Goal: Check status: Check status

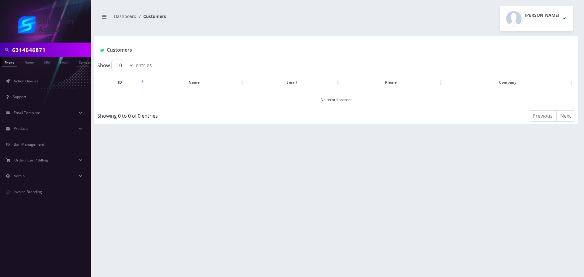
type input "6314646871"
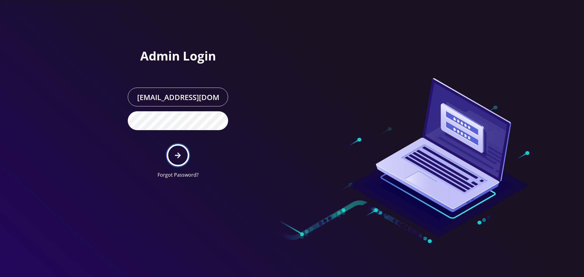
click at [183, 157] on button "submit" at bounding box center [178, 155] width 22 height 22
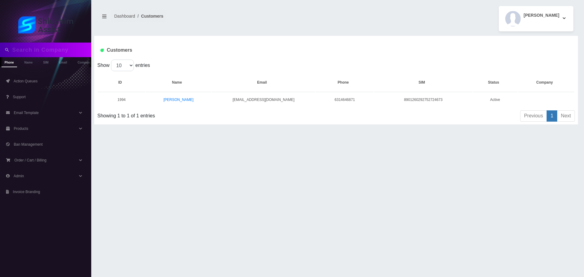
type input "6314646871"
click at [173, 98] on link "Shmuel Feiner" at bounding box center [178, 99] width 29 height 5
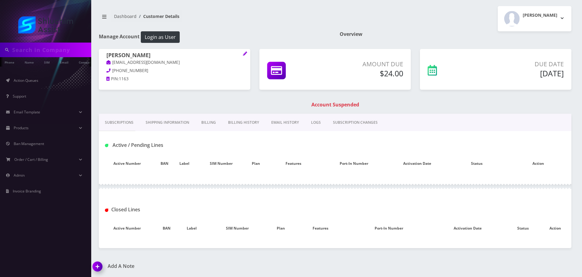
type input "6314646871"
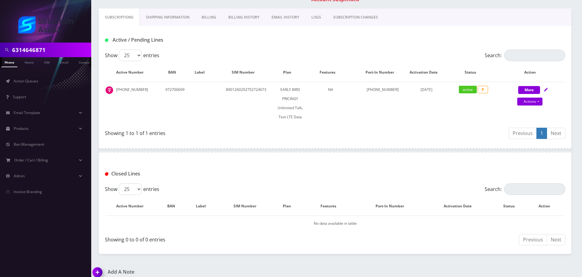
scroll to position [112, 0]
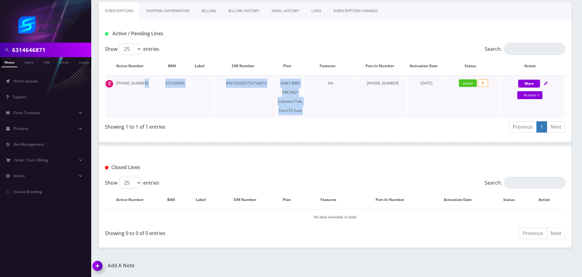
drag, startPoint x: 147, startPoint y: 84, endPoint x: 334, endPoint y: 89, distance: 186.4
click at [334, 89] on tr "631-464-6871 972700699 8901260292752724673 EARLY BIRD PRICING!! Unlimited Talk,…" at bounding box center [334, 96] width 459 height 43
click at [334, 89] on td "NA" at bounding box center [330, 96] width 54 height 43
drag, startPoint x: 217, startPoint y: 86, endPoint x: 337, endPoint y: 95, distance: 119.8
click at [336, 95] on tr "631-464-6871 972700699 8901260292752724673 EARLY BIRD PRICING!! Unlimited Talk,…" at bounding box center [334, 96] width 459 height 43
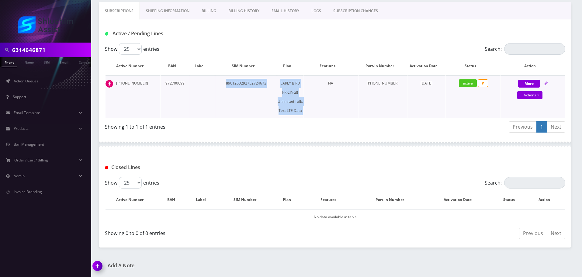
click at [337, 95] on td "NA" at bounding box center [330, 96] width 54 height 43
drag, startPoint x: 215, startPoint y: 84, endPoint x: 314, endPoint y: 91, distance: 98.8
click at [314, 91] on tr "631-464-6871 972700699 8901260292752724673 EARLY BIRD PRICING!! Unlimited Talk,…" at bounding box center [334, 96] width 459 height 43
click at [314, 91] on td "NA" at bounding box center [330, 96] width 54 height 43
drag, startPoint x: 251, startPoint y: 85, endPoint x: 331, endPoint y: 87, distance: 79.3
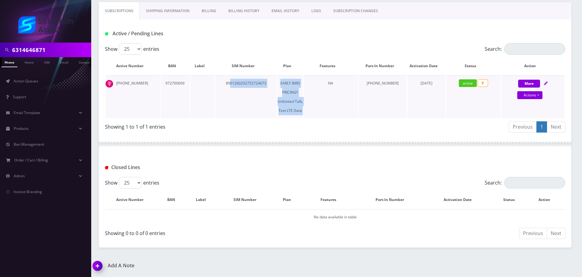
click at [331, 87] on tr "631-464-6871 972700699 8901260292752724673 EARLY BIRD PRICING!! Unlimited Talk,…" at bounding box center [334, 96] width 459 height 43
click at [331, 87] on td "NA" at bounding box center [330, 96] width 54 height 43
drag, startPoint x: 205, startPoint y: 85, endPoint x: 340, endPoint y: 91, distance: 135.7
click at [337, 91] on tr "631-464-6871 972700699 8901260292752724673 EARLY BIRD PRICING!! Unlimited Talk,…" at bounding box center [334, 96] width 459 height 43
click at [340, 91] on td "NA" at bounding box center [330, 96] width 54 height 43
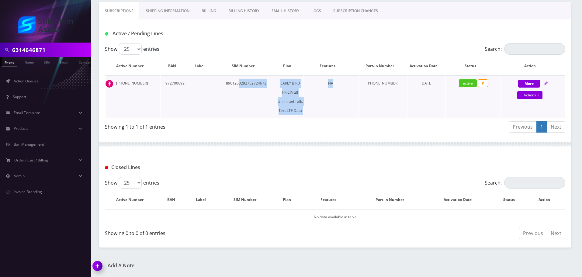
drag, startPoint x: 245, startPoint y: 82, endPoint x: 370, endPoint y: 96, distance: 125.4
click at [369, 96] on tr "631-464-6871 972700699 8901260292752724673 EARLY BIRD PRICING!! Unlimited Talk,…" at bounding box center [334, 96] width 459 height 43
click at [370, 96] on td "323-208-1163" at bounding box center [382, 96] width 49 height 43
drag, startPoint x: 287, startPoint y: 92, endPoint x: 395, endPoint y: 103, distance: 108.7
click at [395, 103] on tr "631-464-6871 972700699 8901260292752724673 EARLY BIRD PRICING!! Unlimited Talk,…" at bounding box center [334, 96] width 459 height 43
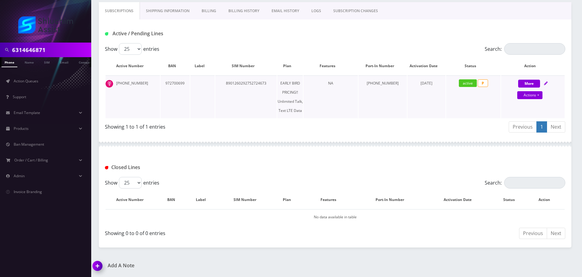
click at [395, 103] on td "323-208-1163" at bounding box center [382, 96] width 49 height 43
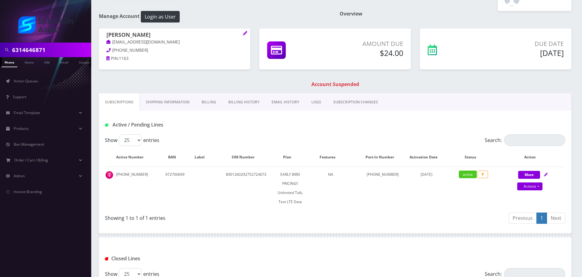
click at [242, 100] on link "Billing History" at bounding box center [243, 102] width 43 height 18
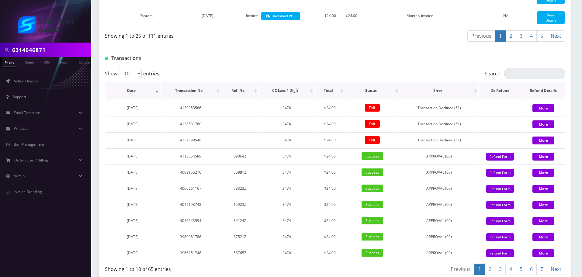
scroll to position [732, 0]
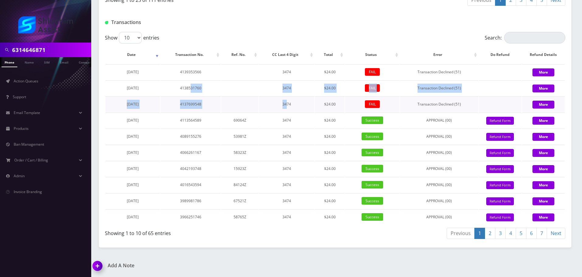
drag, startPoint x: 196, startPoint y: 87, endPoint x: 297, endPoint y: 108, distance: 103.1
click at [296, 108] on tbody "September 12, 2025 4139353566 3474 $24.00 FAIL Transaction Declined (51) More S…" at bounding box center [334, 144] width 459 height 160
click at [297, 108] on td "3474" at bounding box center [286, 104] width 55 height 16
click at [281, 104] on tbody "September 12, 2025 4139353566 3474 $24.00 FAIL Transaction Declined (51) More S…" at bounding box center [334, 144] width 459 height 160
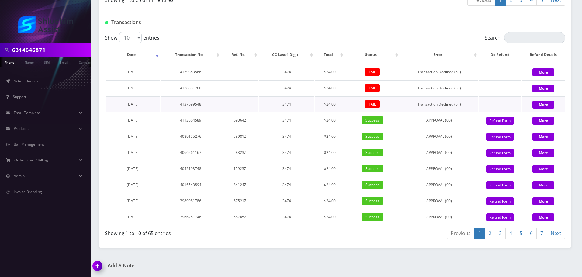
click at [284, 105] on td "3474" at bounding box center [286, 104] width 55 height 16
drag, startPoint x: 166, startPoint y: 66, endPoint x: 246, endPoint y: 102, distance: 87.5
click at [240, 101] on tbody "September 12, 2025 4139353566 3474 $24.00 FAIL Transaction Declined (51) More S…" at bounding box center [334, 144] width 459 height 160
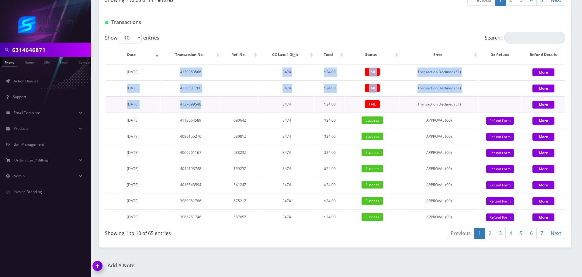
click at [246, 102] on td at bounding box center [239, 104] width 37 height 16
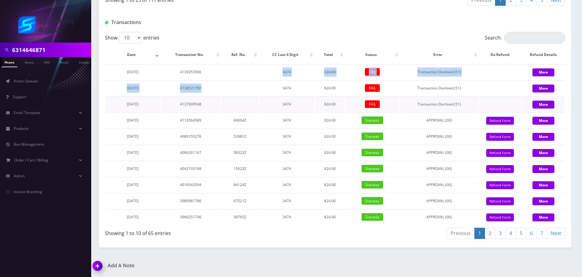
drag, startPoint x: 212, startPoint y: 78, endPoint x: 270, endPoint y: 98, distance: 60.8
click at [263, 97] on tbody "September 12, 2025 4139353566 3474 $24.00 FAIL Transaction Declined (51) More S…" at bounding box center [334, 144] width 459 height 160
click at [270, 98] on td "3474" at bounding box center [286, 104] width 55 height 16
click at [286, 99] on tbody "September 12, 2025 4139353566 3474 $24.00 FAIL Transaction Declined (51) More S…" at bounding box center [334, 144] width 459 height 160
drag, startPoint x: 288, startPoint y: 100, endPoint x: 259, endPoint y: 77, distance: 36.8
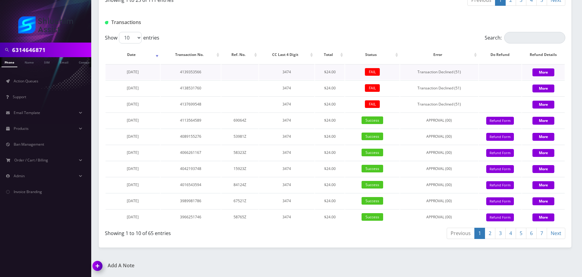
click at [288, 100] on td "3474" at bounding box center [286, 104] width 55 height 16
drag, startPoint x: 284, startPoint y: 95, endPoint x: 294, endPoint y: 99, distance: 11.1
click at [290, 98] on tbody "September 12, 2025 4139353566 3474 $24.00 FAIL Transaction Declined (51) More S…" at bounding box center [334, 144] width 459 height 160
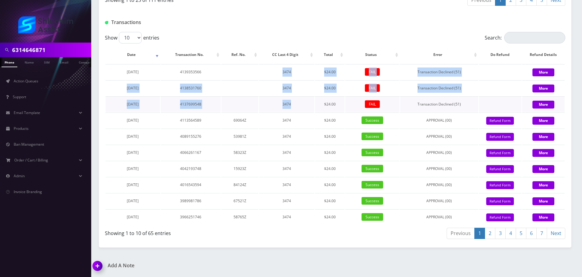
click at [294, 99] on td "3474" at bounding box center [286, 104] width 55 height 16
drag, startPoint x: 260, startPoint y: 72, endPoint x: 311, endPoint y: 100, distance: 57.7
click at [304, 98] on tbody "September 12, 2025 4139353566 3474 $24.00 FAIL Transaction Declined (51) More S…" at bounding box center [334, 144] width 459 height 160
click at [311, 100] on td "3474" at bounding box center [286, 104] width 55 height 16
drag, startPoint x: 260, startPoint y: 68, endPoint x: 315, endPoint y: 100, distance: 63.9
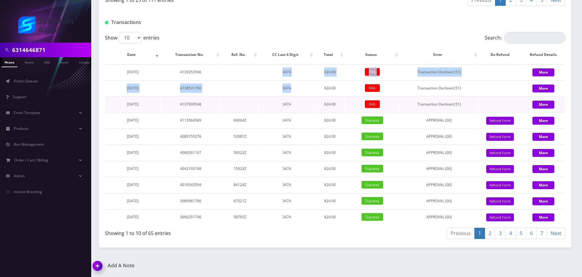
click at [314, 99] on tbody "September 12, 2025 4139353566 3474 $24.00 FAIL Transaction Declined (51) More S…" at bounding box center [334, 144] width 459 height 160
click at [315, 100] on td "$24.00" at bounding box center [329, 104] width 29 height 16
drag, startPoint x: 269, startPoint y: 73, endPoint x: 324, endPoint y: 103, distance: 62.7
click at [318, 101] on tbody "September 12, 2025 4139353566 3474 $24.00 FAIL Transaction Declined (51) More S…" at bounding box center [334, 144] width 459 height 160
drag, startPoint x: 324, startPoint y: 103, endPoint x: 316, endPoint y: 98, distance: 8.9
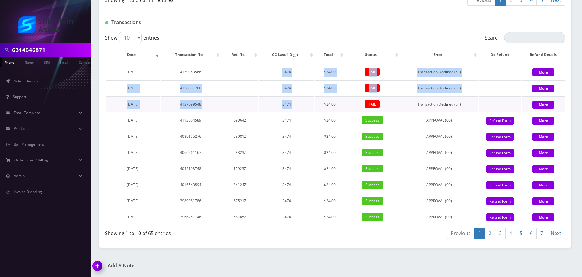
click at [324, 103] on td "$24.00" at bounding box center [329, 104] width 29 height 16
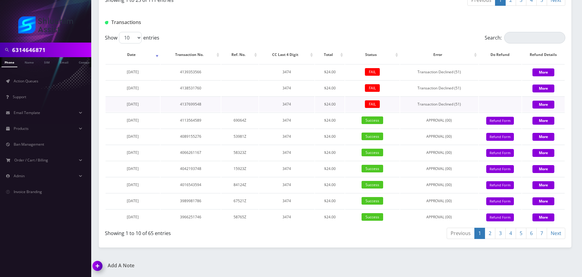
click at [327, 108] on td "$24.00" at bounding box center [329, 104] width 29 height 16
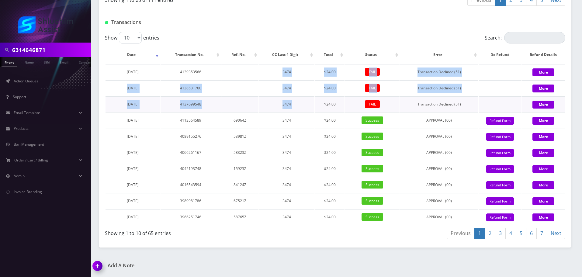
drag, startPoint x: 274, startPoint y: 78, endPoint x: 333, endPoint y: 108, distance: 65.8
click at [332, 108] on tbody "September 12, 2025 4139353566 3474 $24.00 FAIL Transaction Declined (51) More S…" at bounding box center [334, 144] width 459 height 160
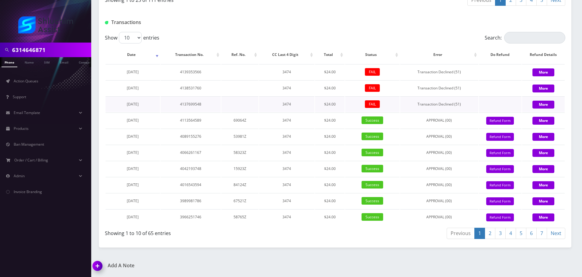
click at [333, 108] on td "$24.00" at bounding box center [329, 104] width 29 height 16
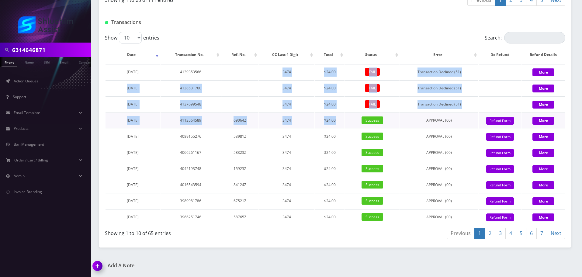
click at [339, 115] on tbody "September 12, 2025 4139353566 3474 $24.00 FAIL Transaction Declined (51) More S…" at bounding box center [334, 144] width 459 height 160
click at [339, 115] on td "$24.00" at bounding box center [329, 120] width 29 height 16
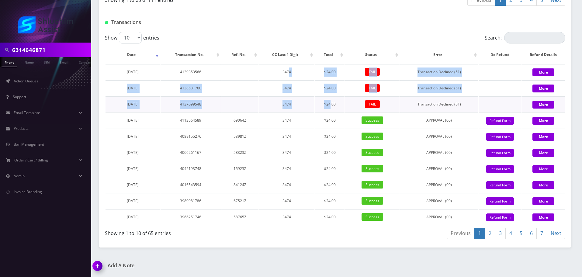
drag, startPoint x: 289, startPoint y: 79, endPoint x: 338, endPoint y: 111, distance: 58.9
click at [337, 111] on tbody "September 12, 2025 4139353566 3474 $24.00 FAIL Transaction Declined (51) More S…" at bounding box center [334, 144] width 459 height 160
click at [338, 111] on td "$24.00" at bounding box center [329, 104] width 29 height 16
drag, startPoint x: 270, startPoint y: 73, endPoint x: 329, endPoint y: 109, distance: 70.0
click at [329, 109] on tbody "September 12, 2025 4139353566 3474 $24.00 FAIL Transaction Declined (51) More S…" at bounding box center [334, 144] width 459 height 160
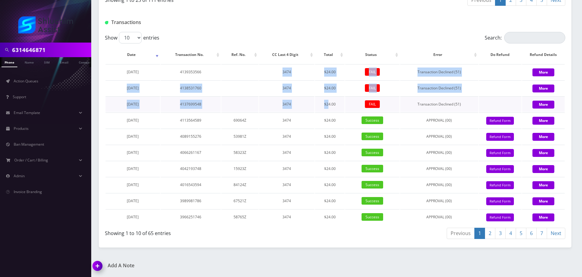
click at [329, 109] on td "$24.00" at bounding box center [329, 104] width 29 height 16
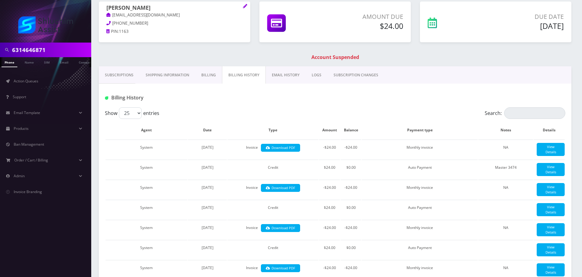
scroll to position [61, 0]
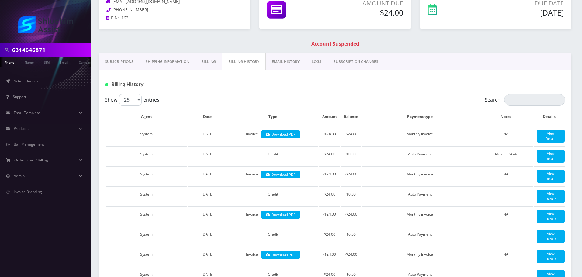
click at [277, 62] on link "EMAIL HISTORY" at bounding box center [286, 62] width 40 height 18
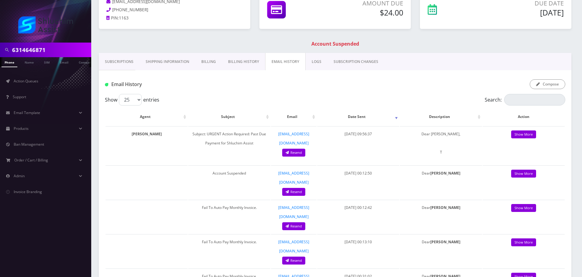
click at [249, 62] on link "Billing History" at bounding box center [243, 62] width 43 height 18
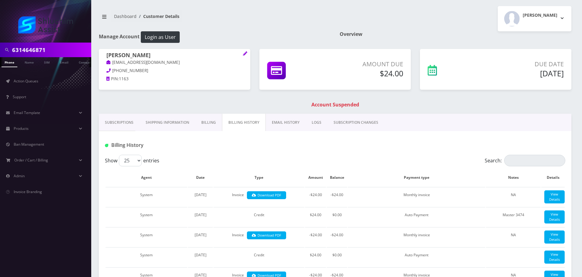
click at [217, 127] on link "Billing" at bounding box center [208, 123] width 27 height 18
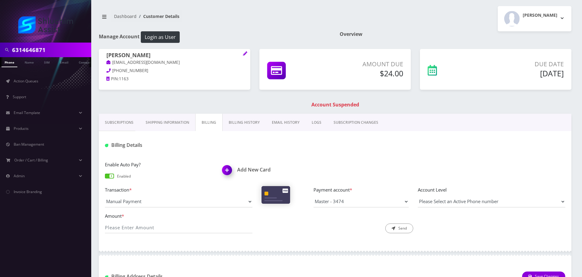
click at [232, 120] on link "Billing History" at bounding box center [243, 123] width 43 height 18
